Goal: Find specific page/section: Find specific page/section

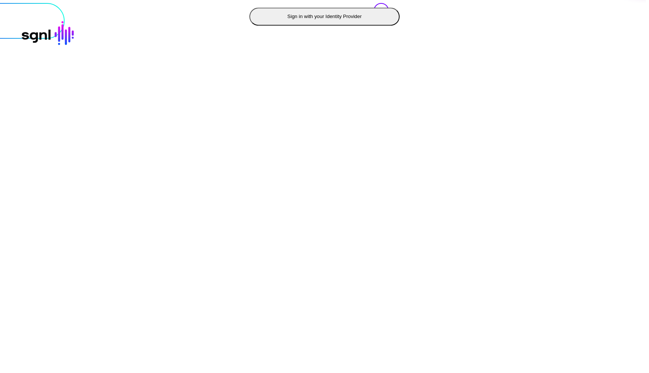
click at [249, 26] on button "Sign in with your Identity Provider" at bounding box center [324, 17] width 150 height 18
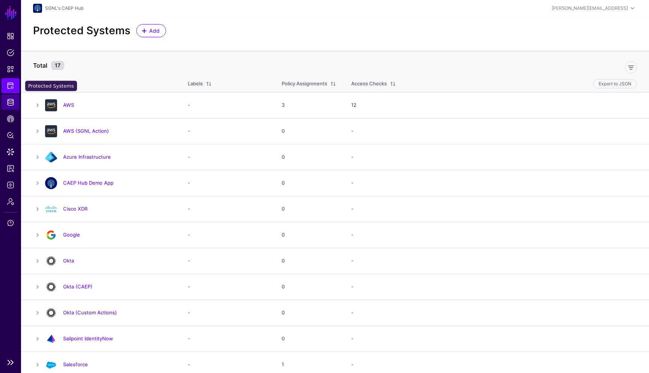
click at [10, 100] on span "Identity Data Fabric" at bounding box center [11, 102] width 8 height 8
